Goal: Task Accomplishment & Management: Use online tool/utility

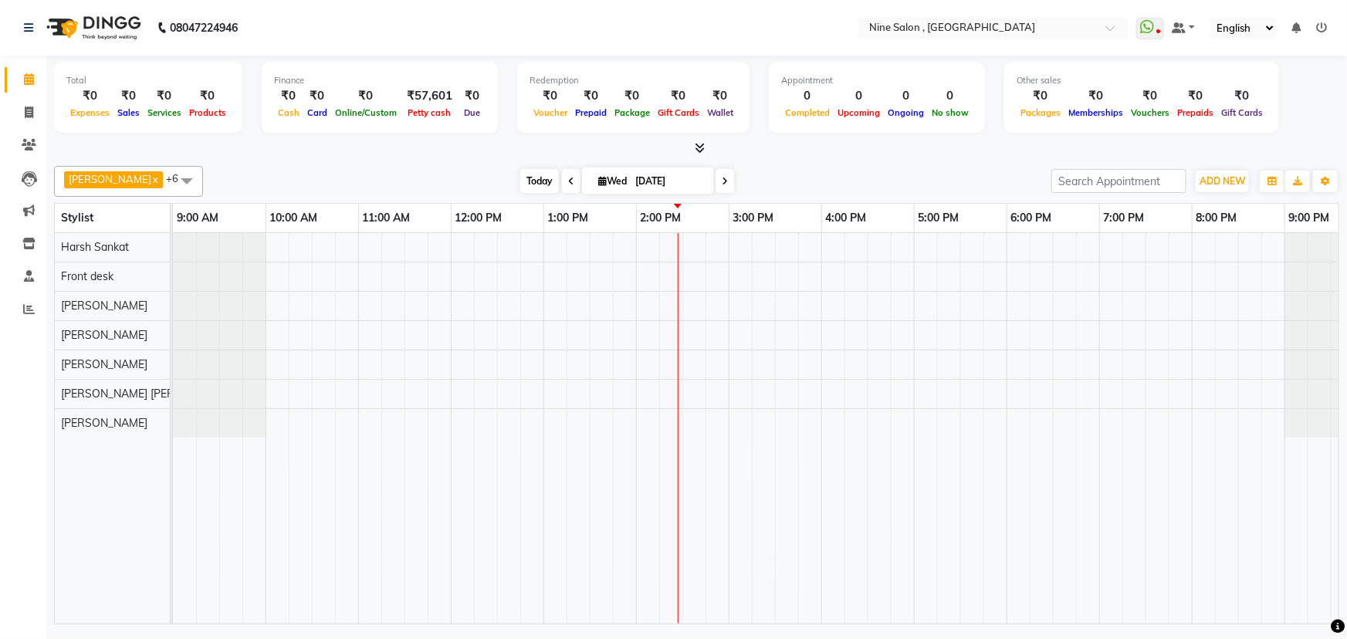
scroll to position [0, 38]
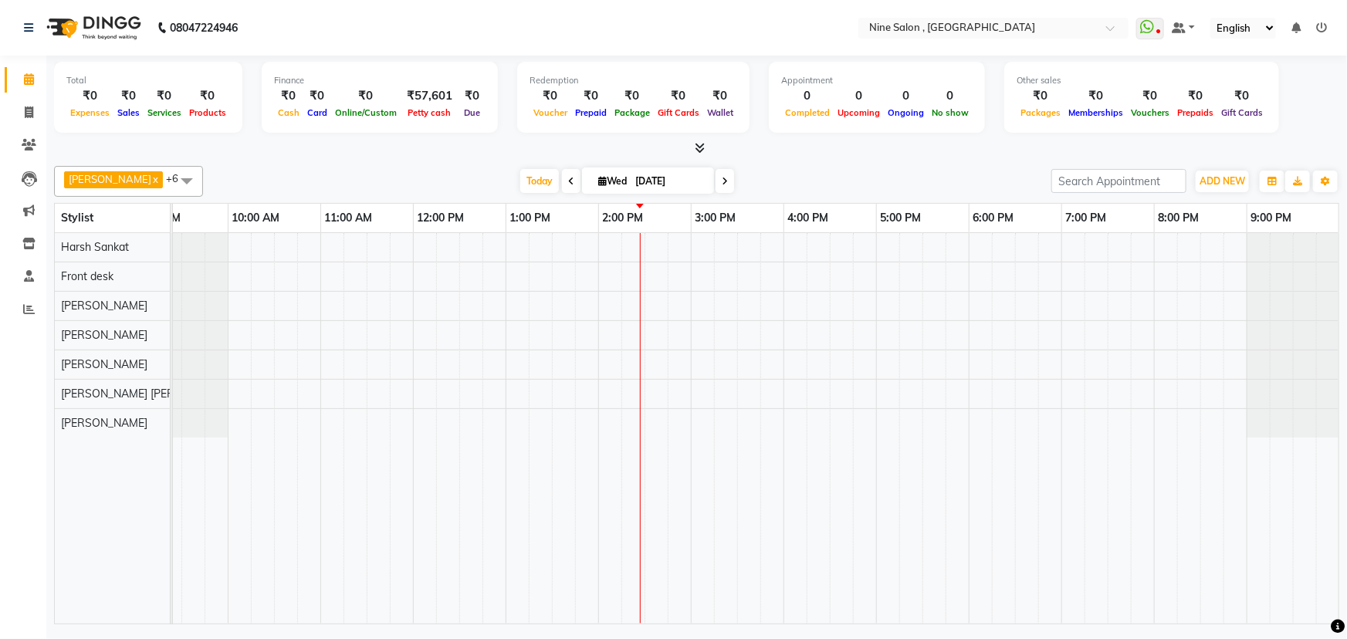
click at [568, 180] on icon at bounding box center [571, 181] width 6 height 9
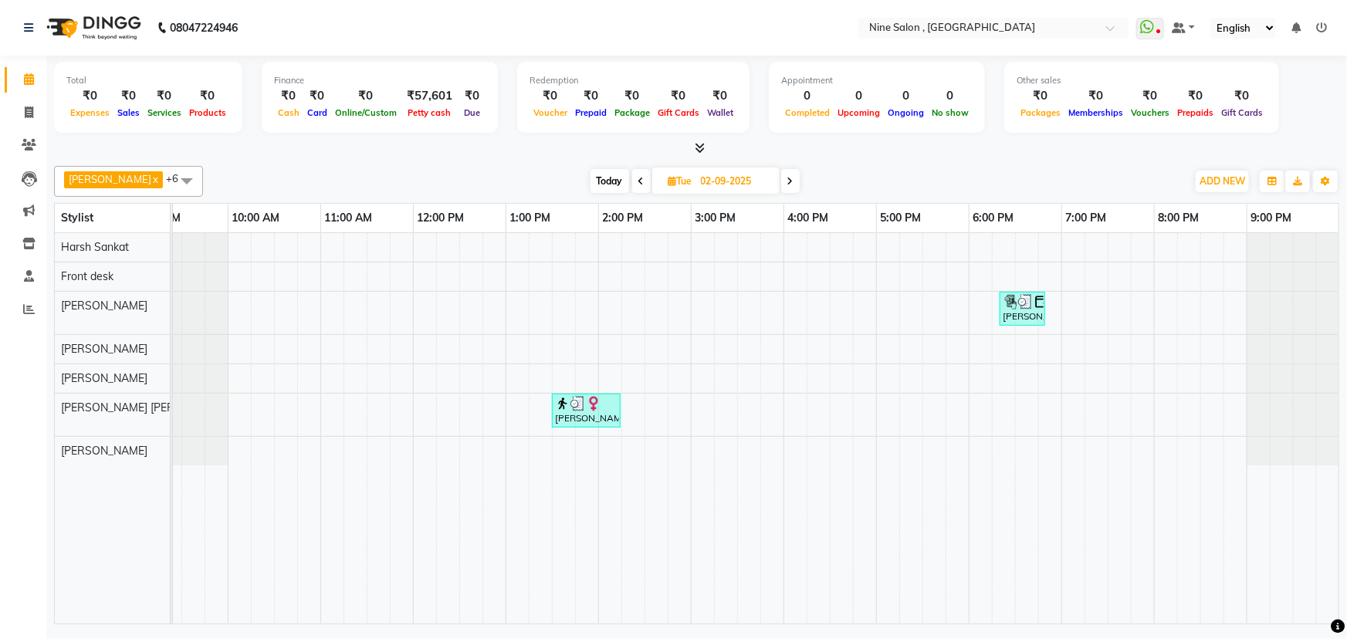
click at [633, 174] on span at bounding box center [641, 181] width 19 height 24
type input "01-09-2025"
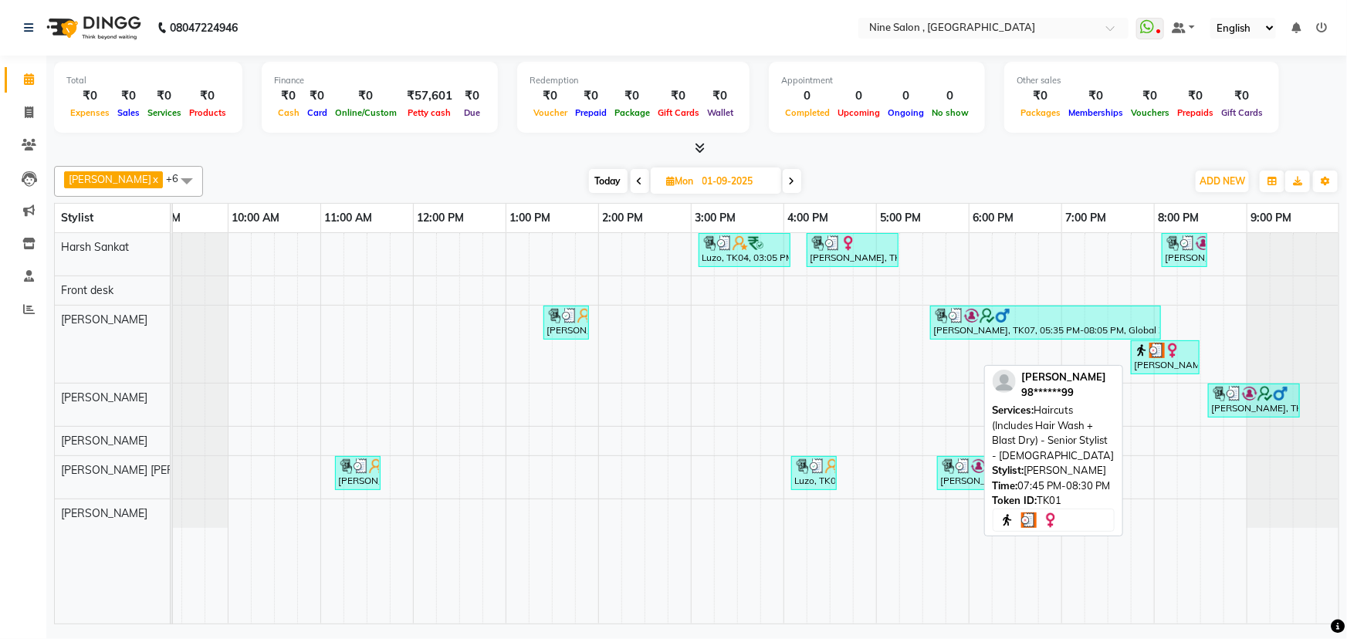
click at [1177, 362] on div "[PERSON_NAME], TK01, 07:45 PM-08:30 PM, Haircuts (Includes Hair Wash + Blast Dr…" at bounding box center [1166, 357] width 66 height 29
select select "3"
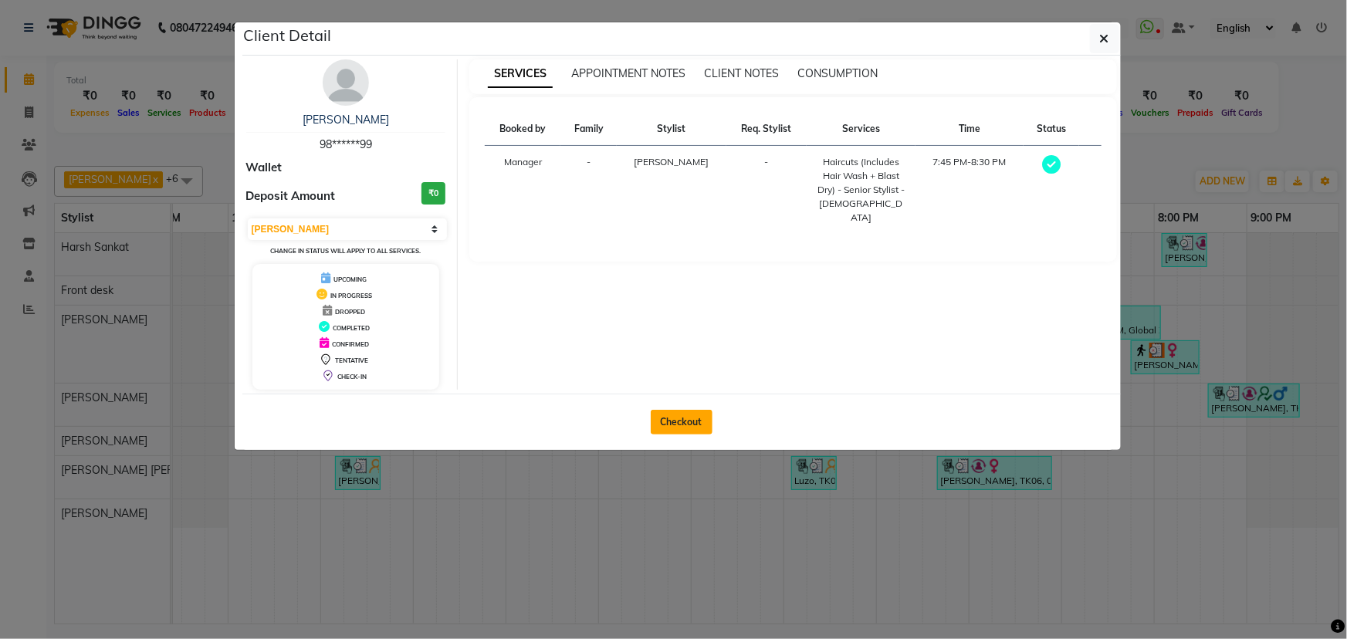
click at [695, 428] on button "Checkout" at bounding box center [682, 422] width 62 height 25
select select "7341"
select select "service"
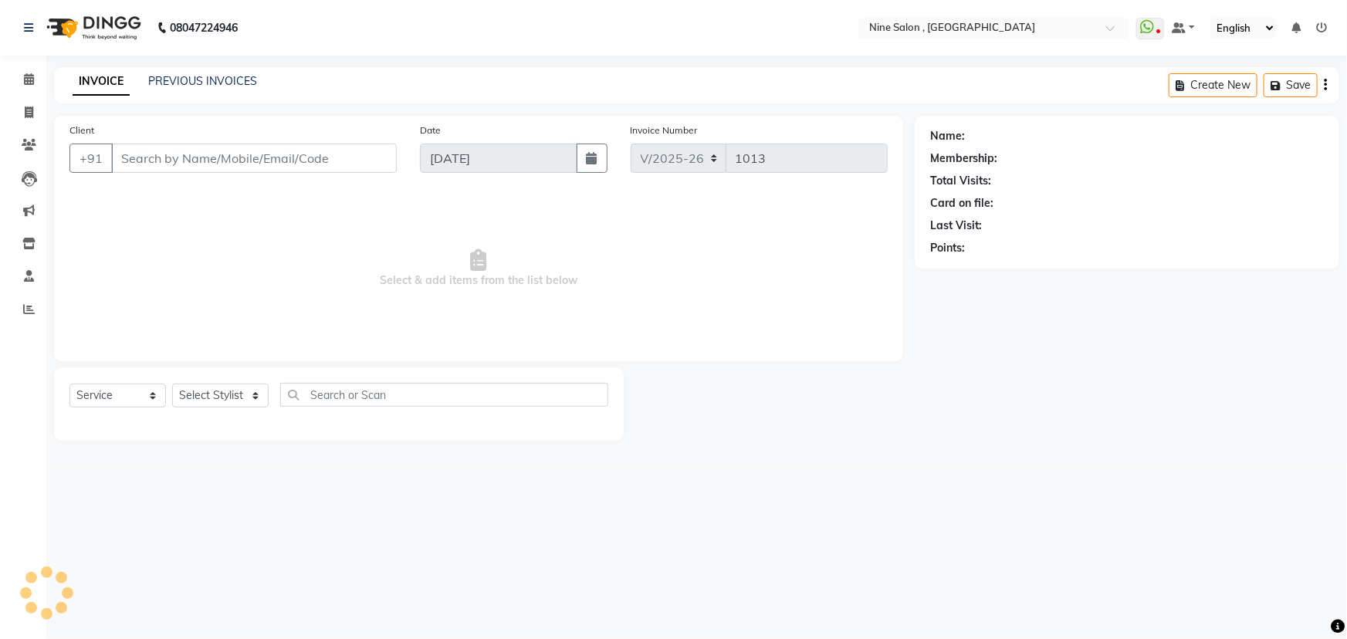
type input "98******99"
type input "01-09-2025"
select select "66158"
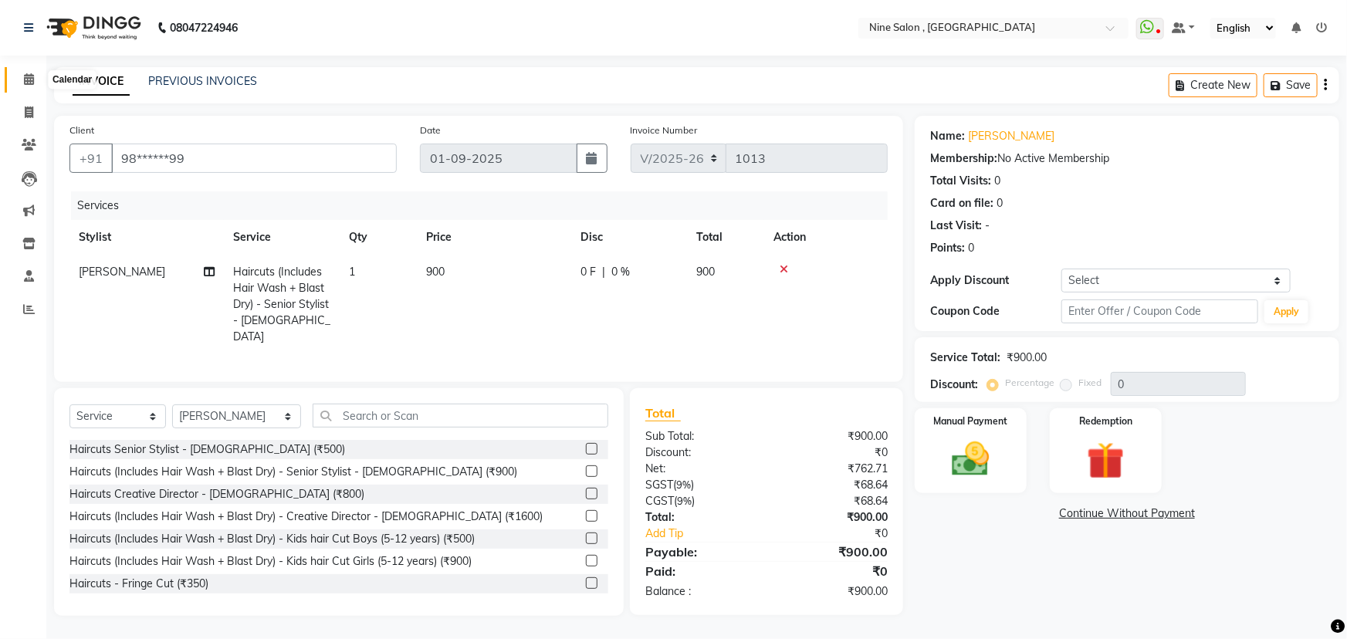
click at [25, 83] on icon at bounding box center [29, 79] width 10 height 12
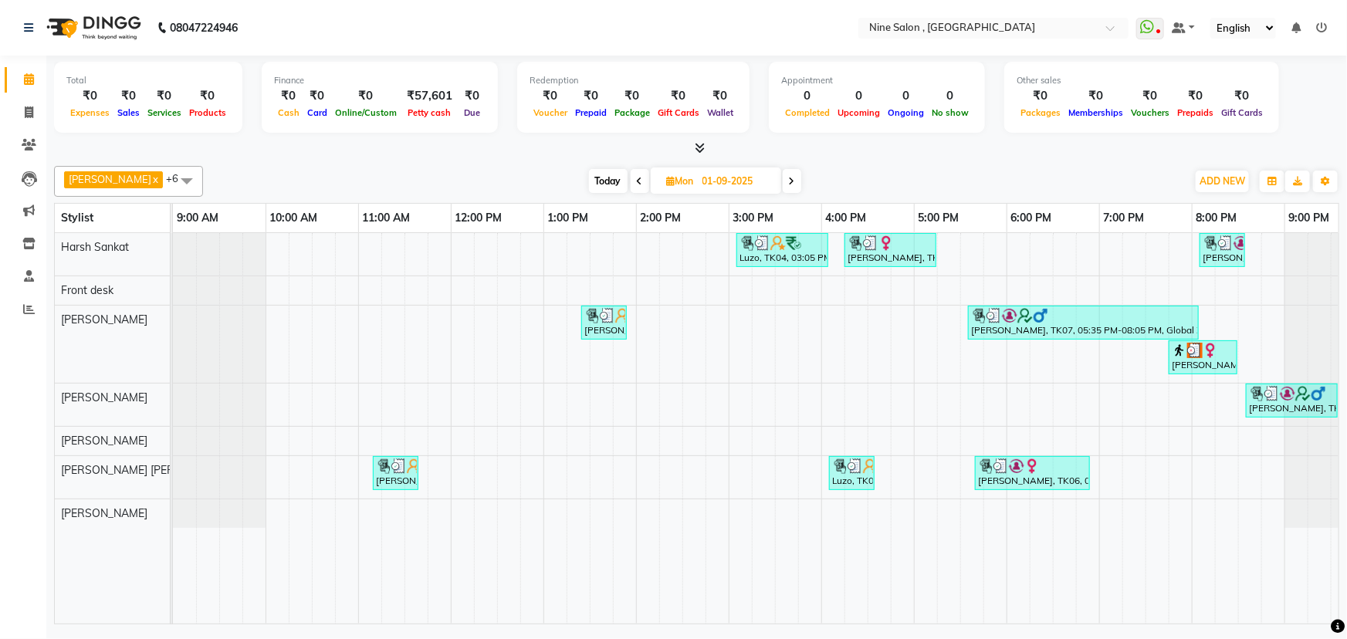
click at [783, 182] on span at bounding box center [792, 181] width 19 height 24
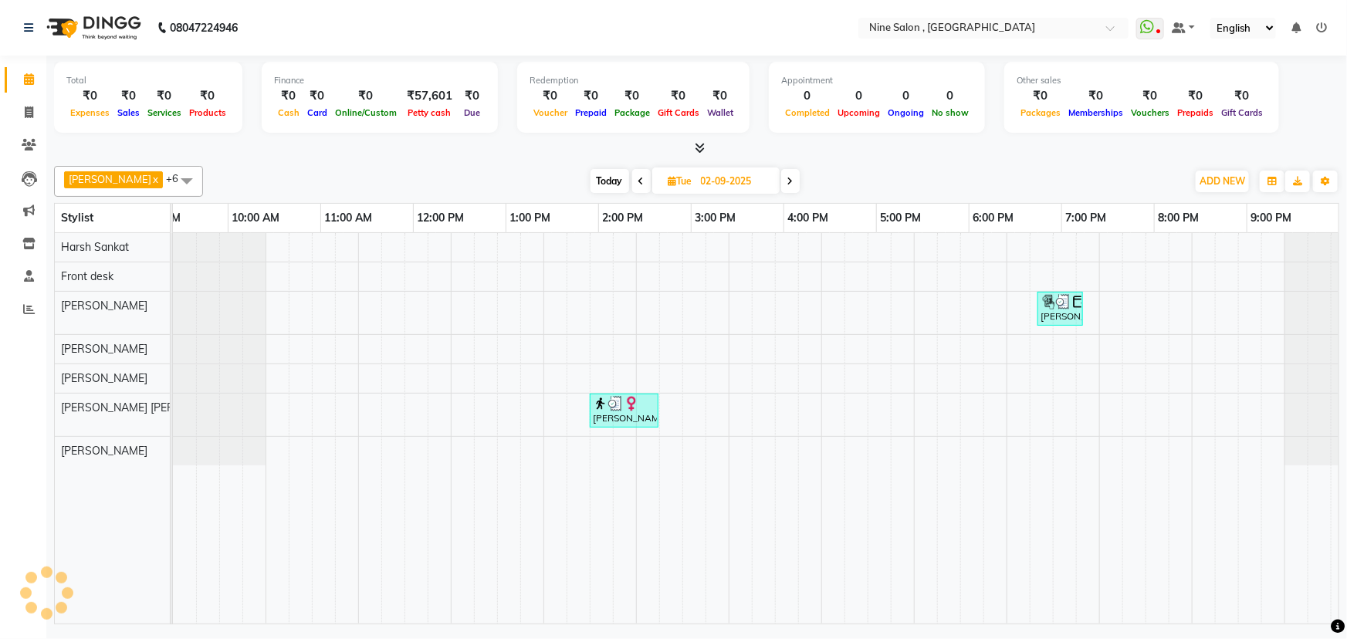
scroll to position [0, 38]
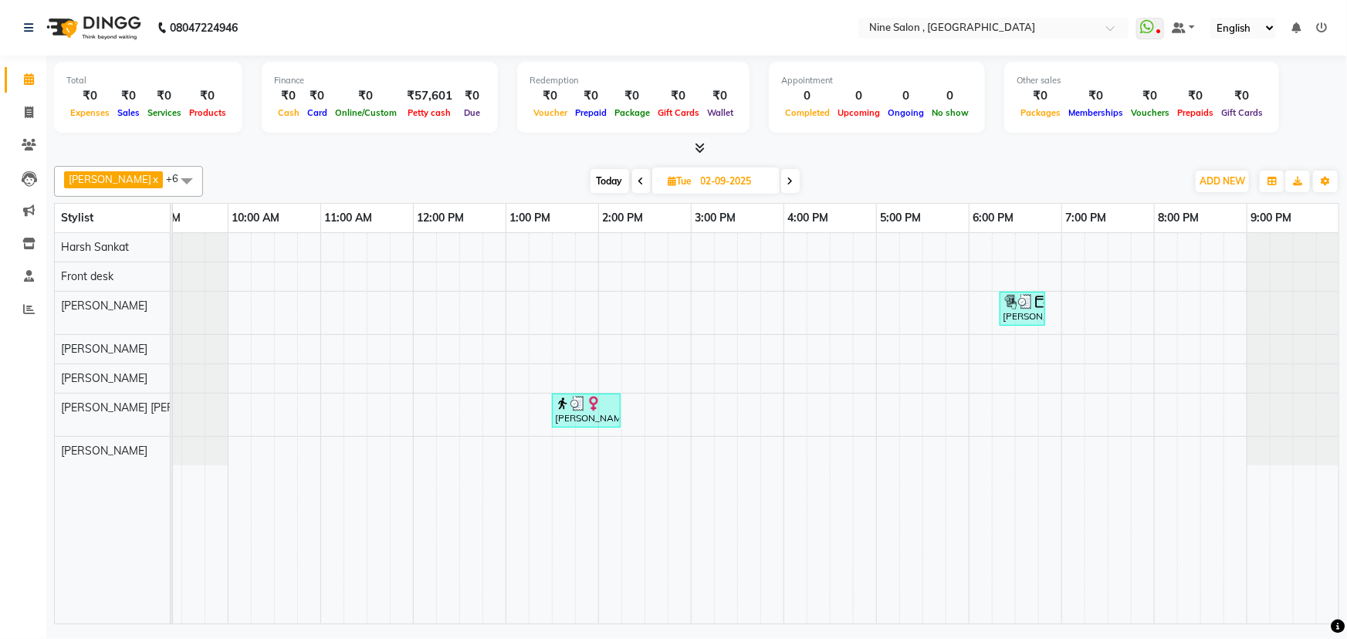
click at [784, 178] on span at bounding box center [790, 181] width 19 height 24
type input "[DATE]"
